Goal: Register for event/course

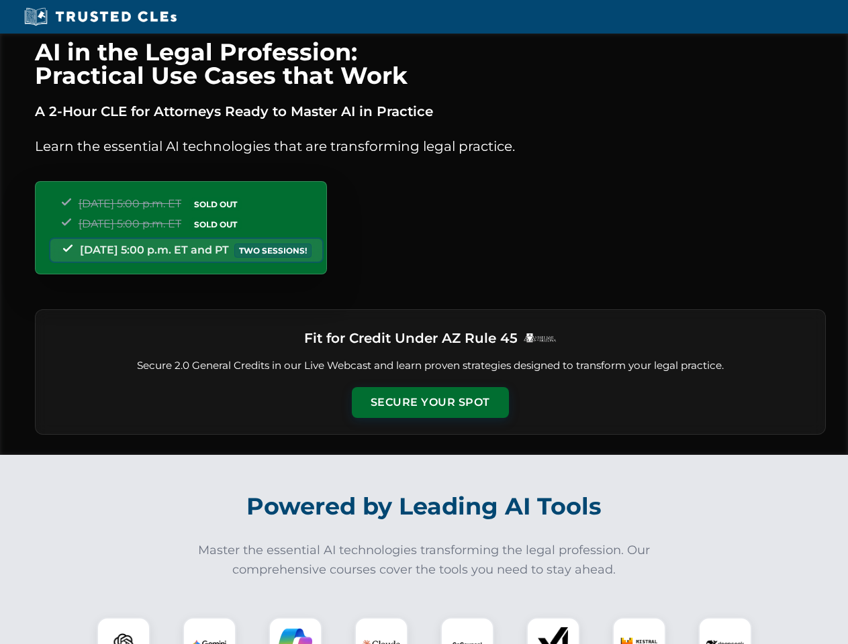
click at [430, 403] on button "Secure Your Spot" at bounding box center [430, 402] width 157 height 31
click at [123, 631] on img at bounding box center [123, 644] width 39 height 39
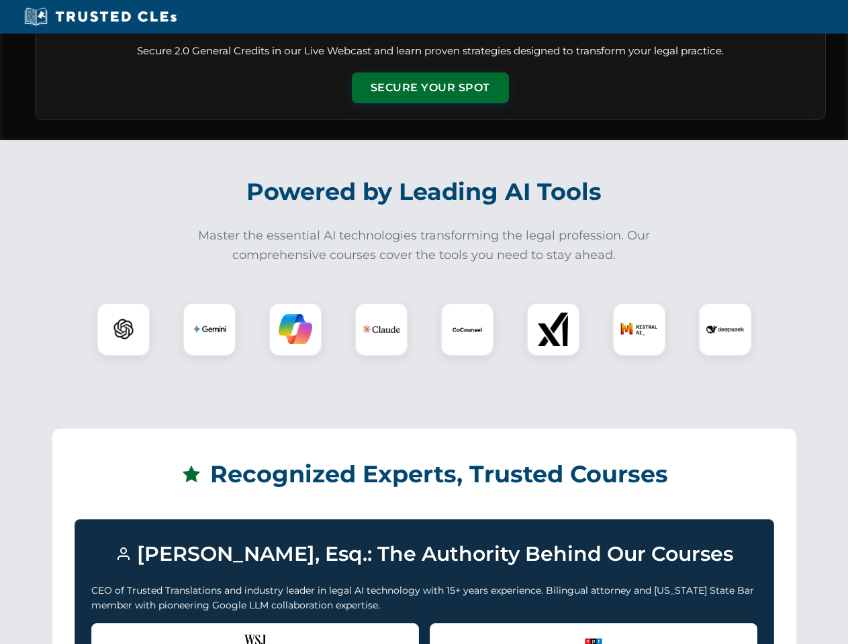
click at [209, 631] on div "Recognized by the WSJ [PERSON_NAME] was featured for his expertise in AI legal …" at bounding box center [255, 650] width 328 height 54
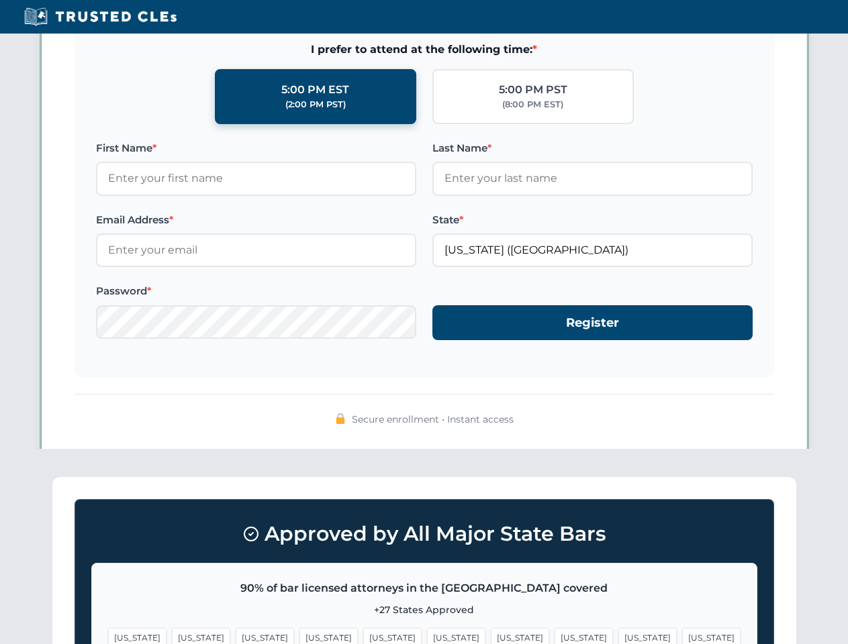
click at [491, 631] on span "[US_STATE]" at bounding box center [520, 637] width 58 height 19
click at [618, 631] on span "[US_STATE]" at bounding box center [647, 637] width 58 height 19
